Goal: Transaction & Acquisition: Download file/media

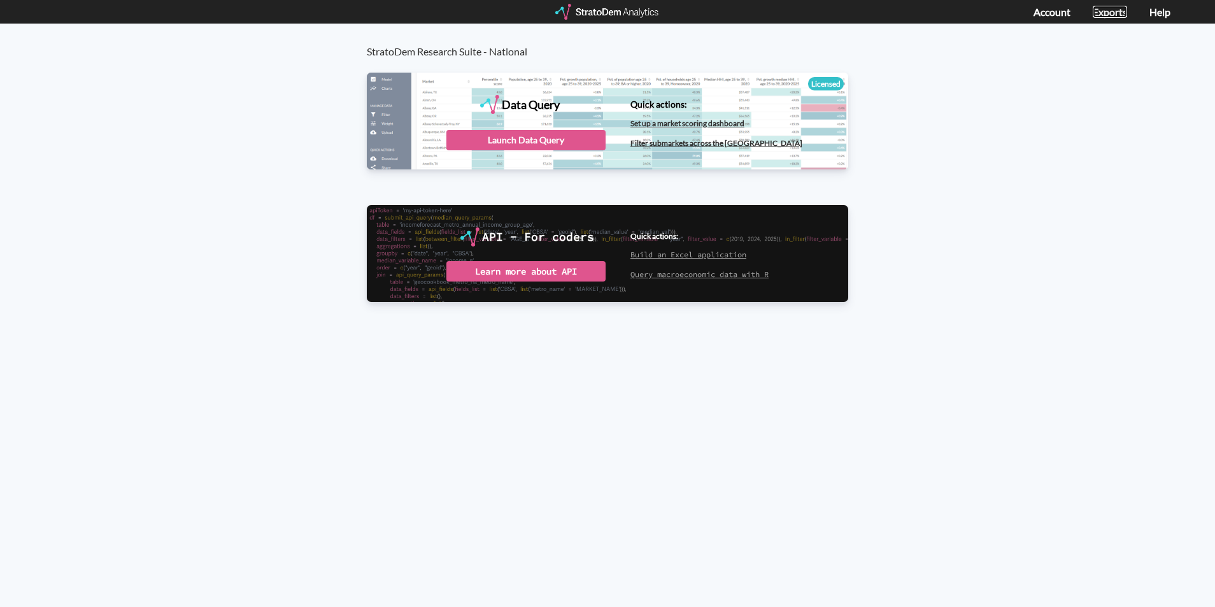
click at [1103, 13] on link "Exports" at bounding box center [1110, 12] width 34 height 12
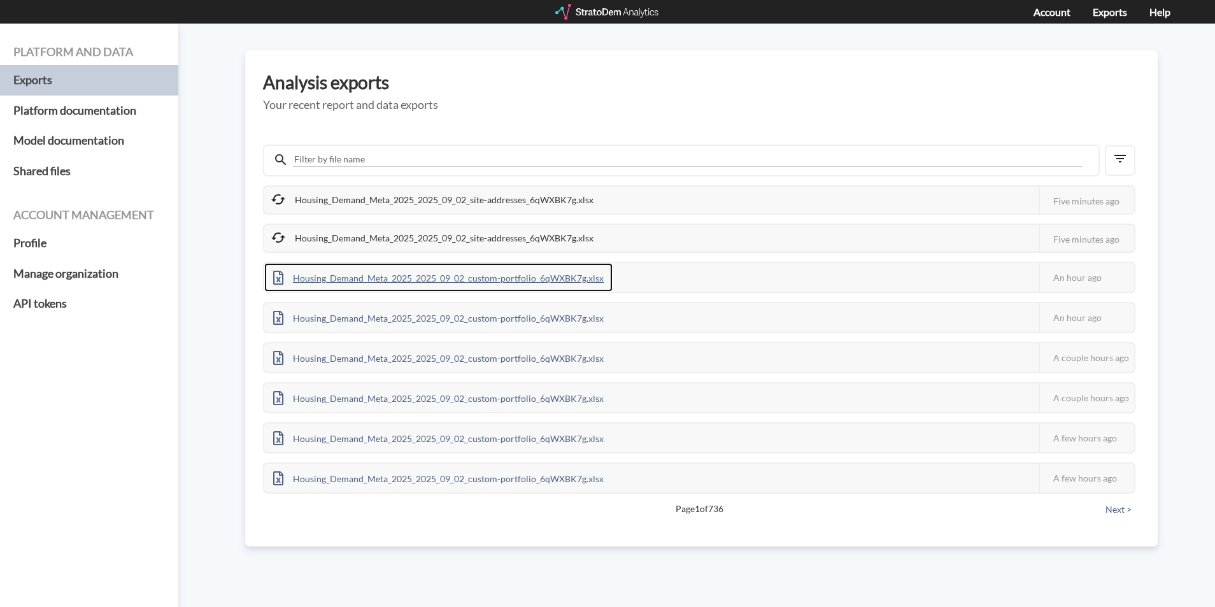
click at [534, 278] on div "Housing_Demand_Meta_2025_2025_09_02_custom-portfolio_6qWXBK7g.xlsx" at bounding box center [438, 277] width 348 height 29
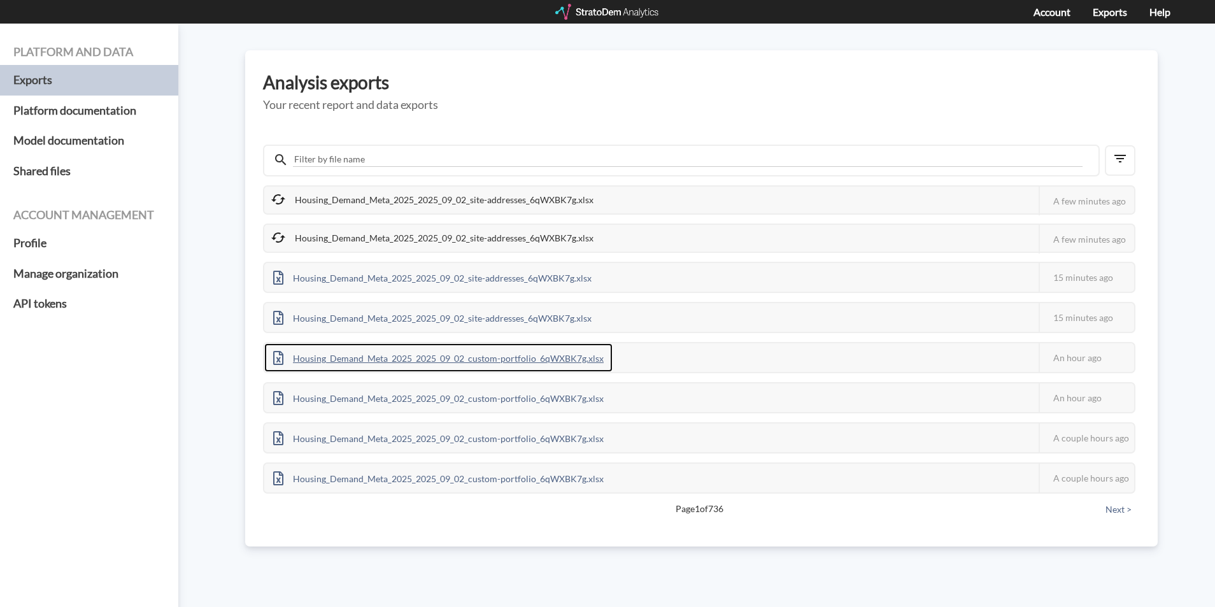
click at [449, 358] on div "Housing_Demand_Meta_2025_2025_09_02_custom-portfolio_6qWXBK7g.xlsx" at bounding box center [438, 357] width 348 height 29
